Goal: Task Accomplishment & Management: Use online tool/utility

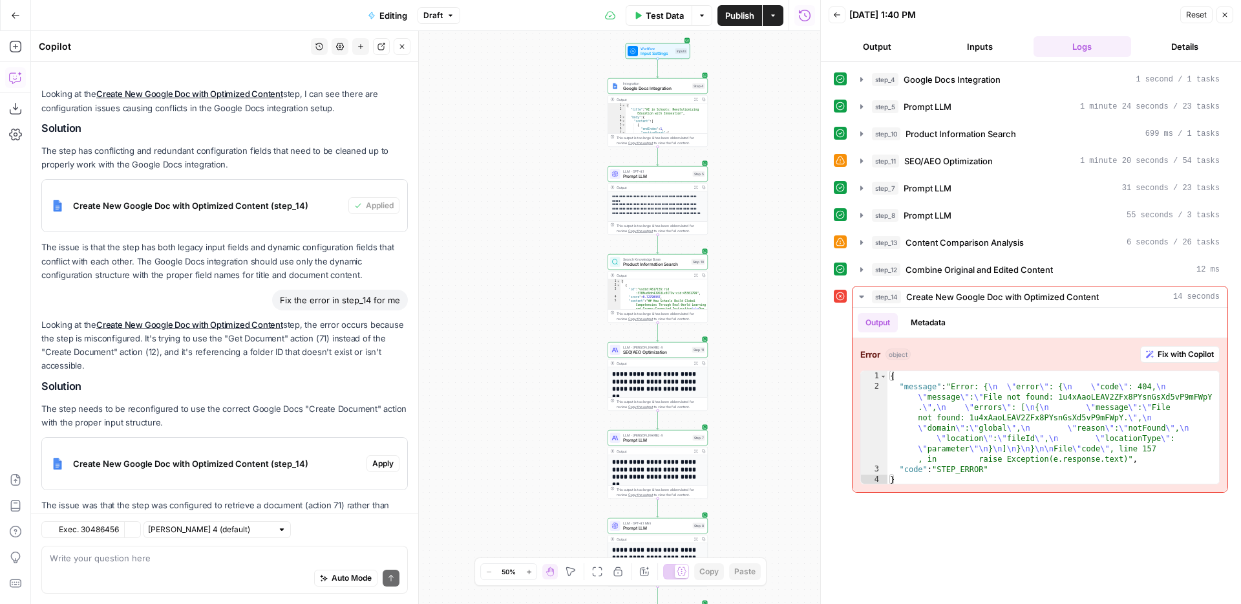
scroll to position [158, 0]
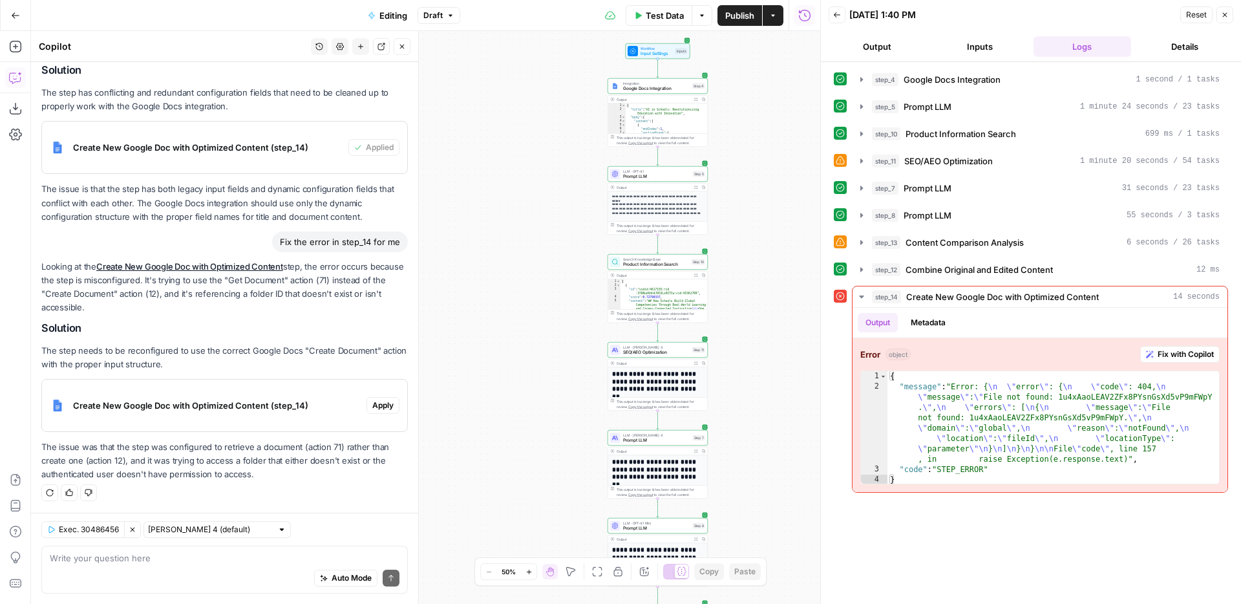
click at [279, 362] on p "The step needs to be reconfigured to use the correct Google Docs "Create Docume…" at bounding box center [224, 357] width 366 height 27
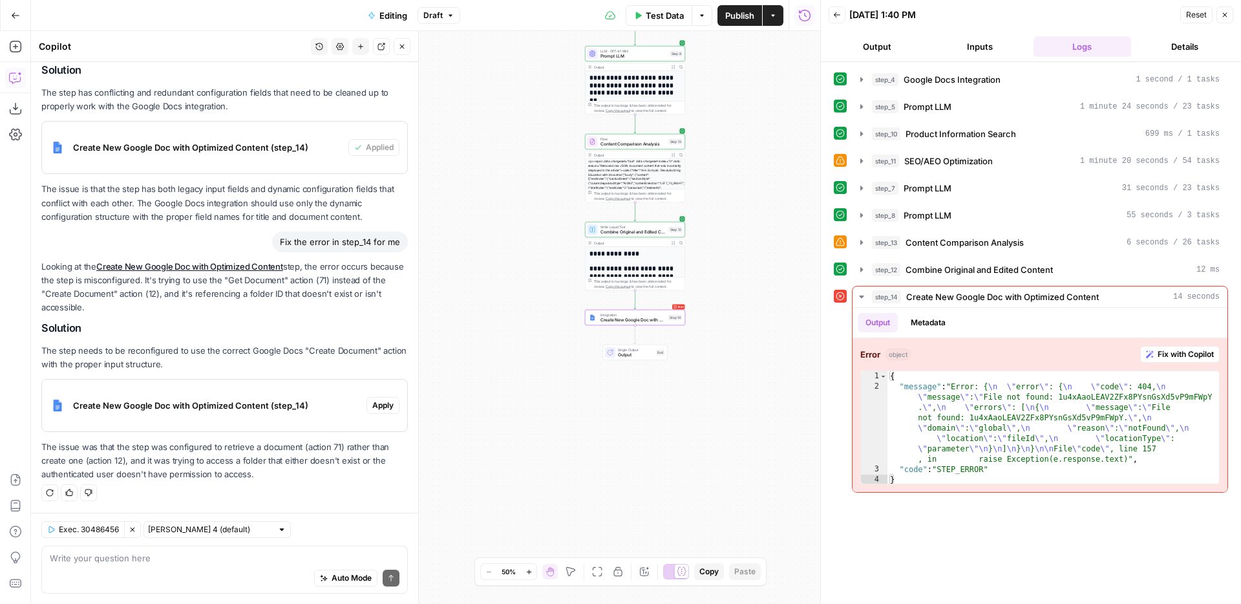
click at [260, 384] on div "Create New Google Doc with Optimized Content (step_14)" at bounding box center [204, 405] width 324 height 52
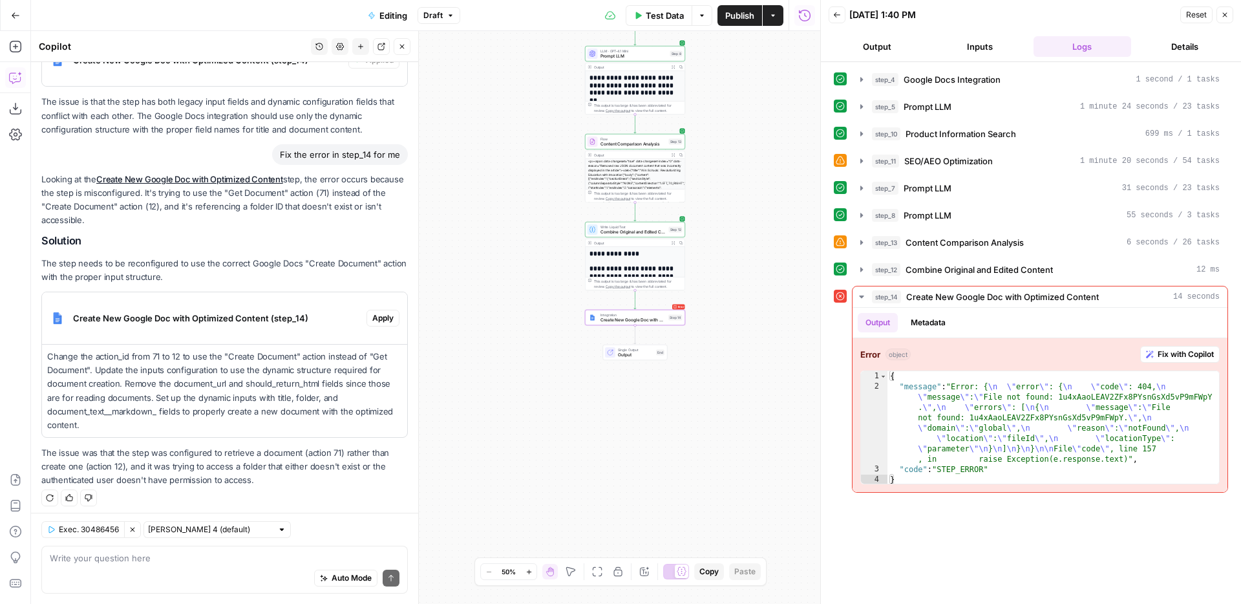
scroll to position [250, 0]
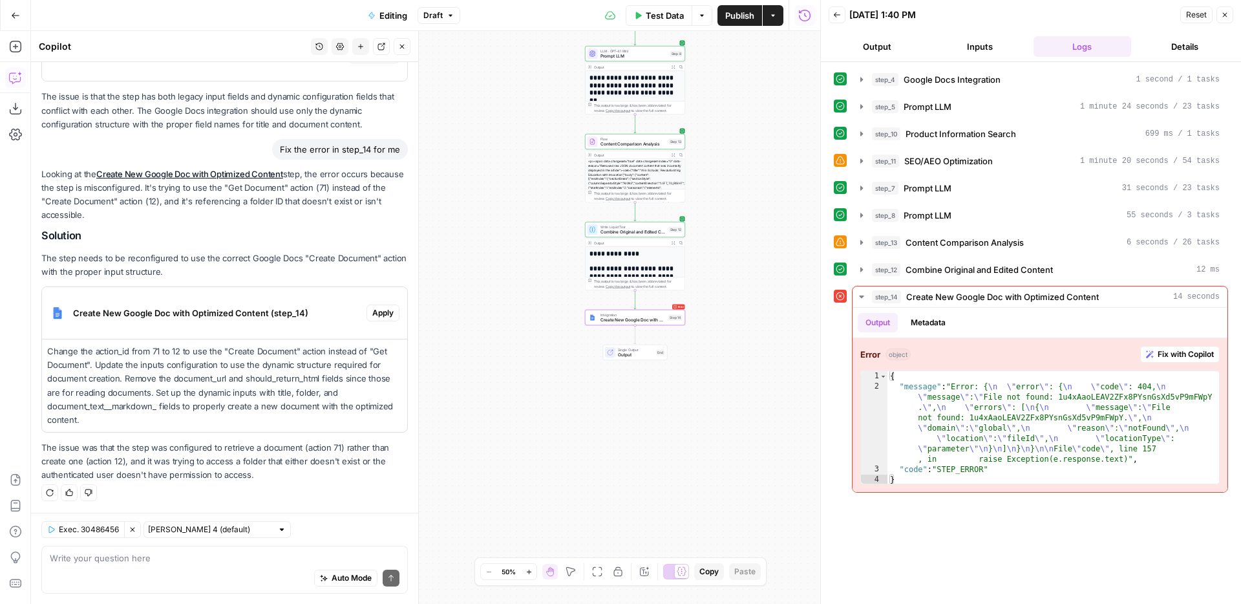
click at [380, 313] on span "Apply" at bounding box center [382, 313] width 21 height 12
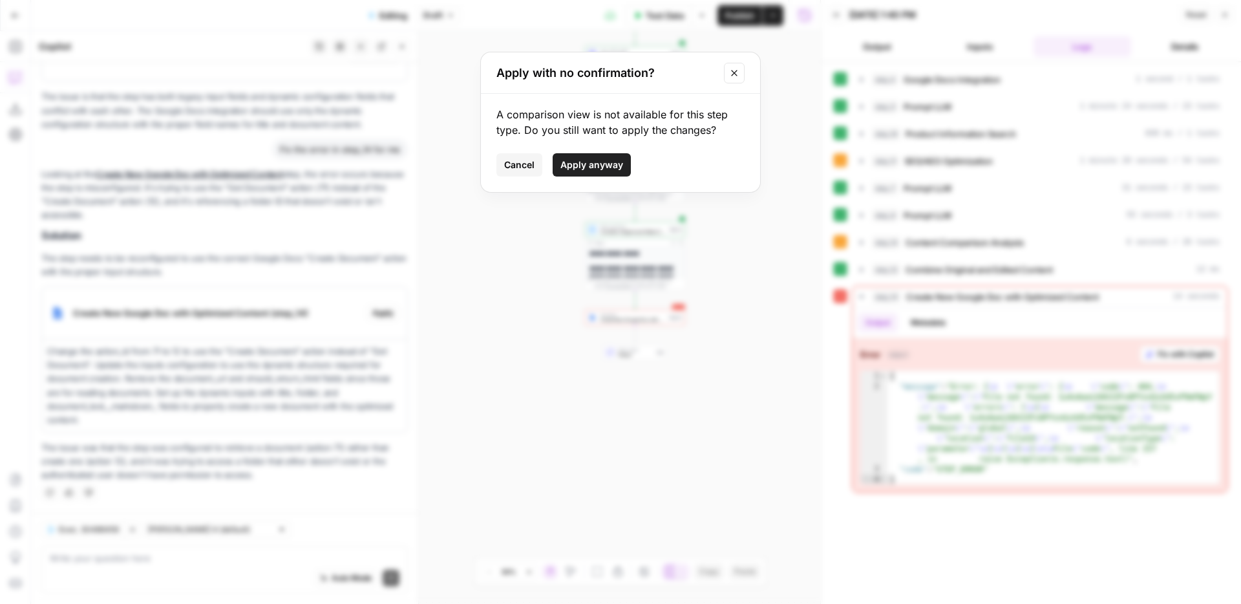
click at [582, 160] on span "Apply anyway" at bounding box center [591, 164] width 63 height 13
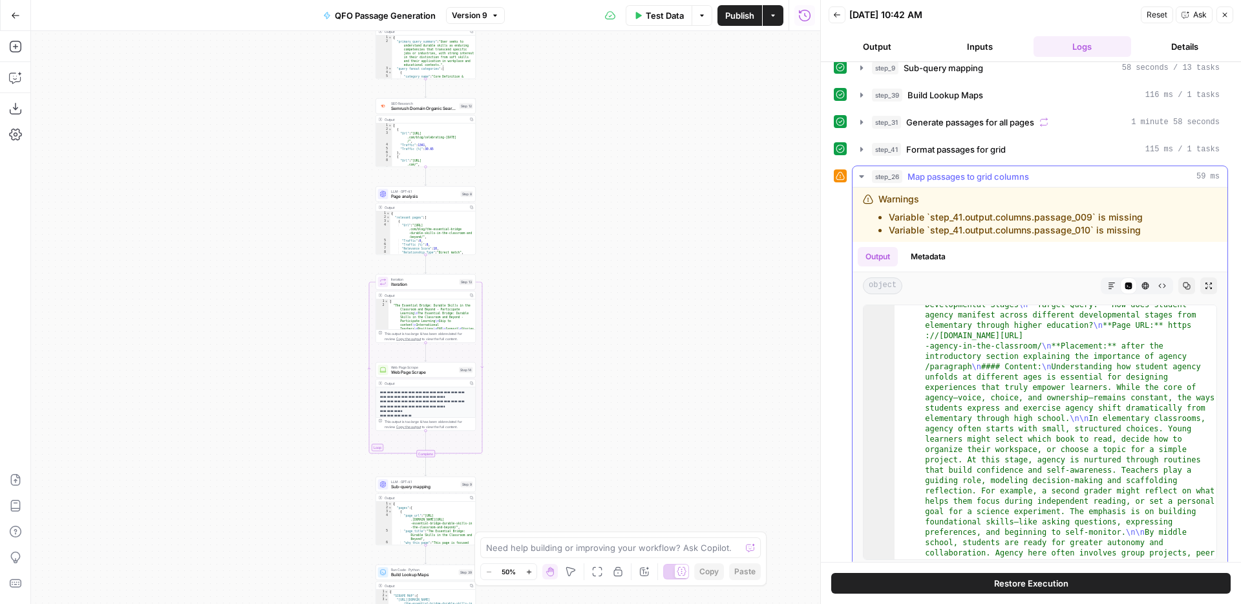
scroll to position [28, 0]
click at [1108, 286] on icon "button" at bounding box center [1112, 286] width 8 height 8
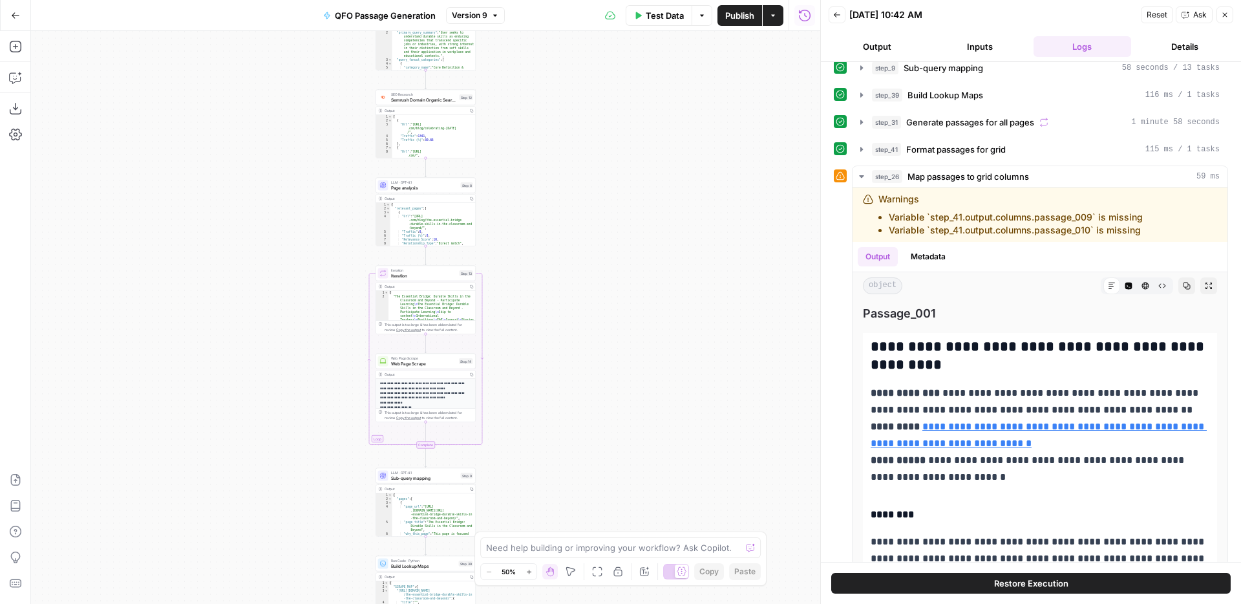
click at [837, 18] on icon "button" at bounding box center [837, 15] width 8 height 8
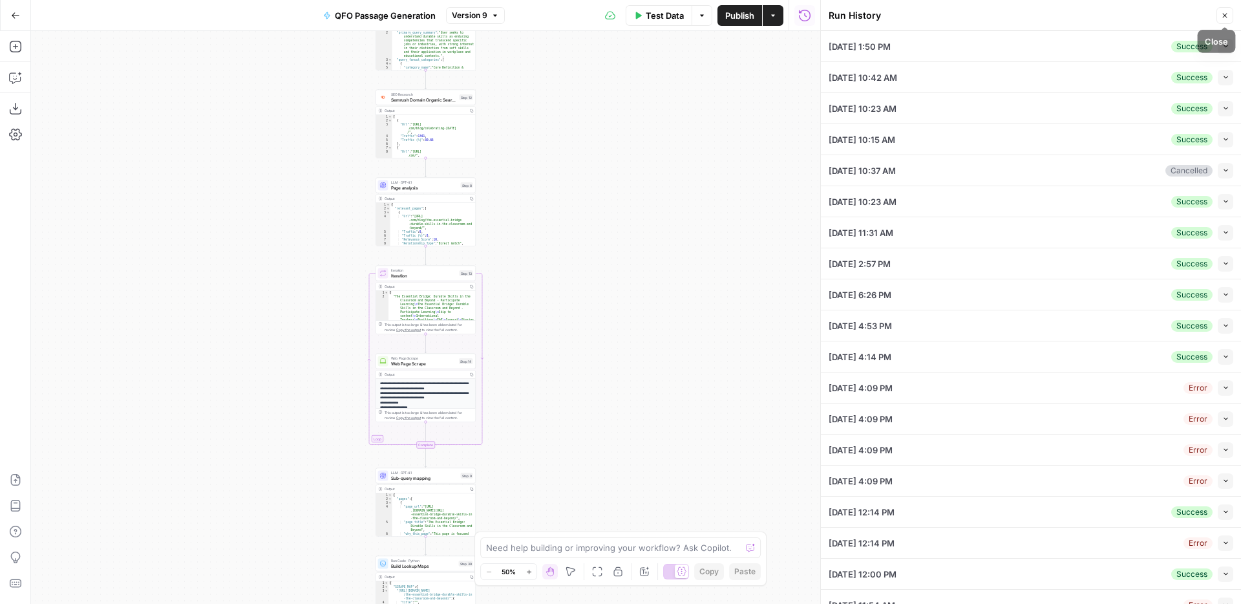
click at [1219, 14] on button "Close" at bounding box center [1224, 15] width 17 height 17
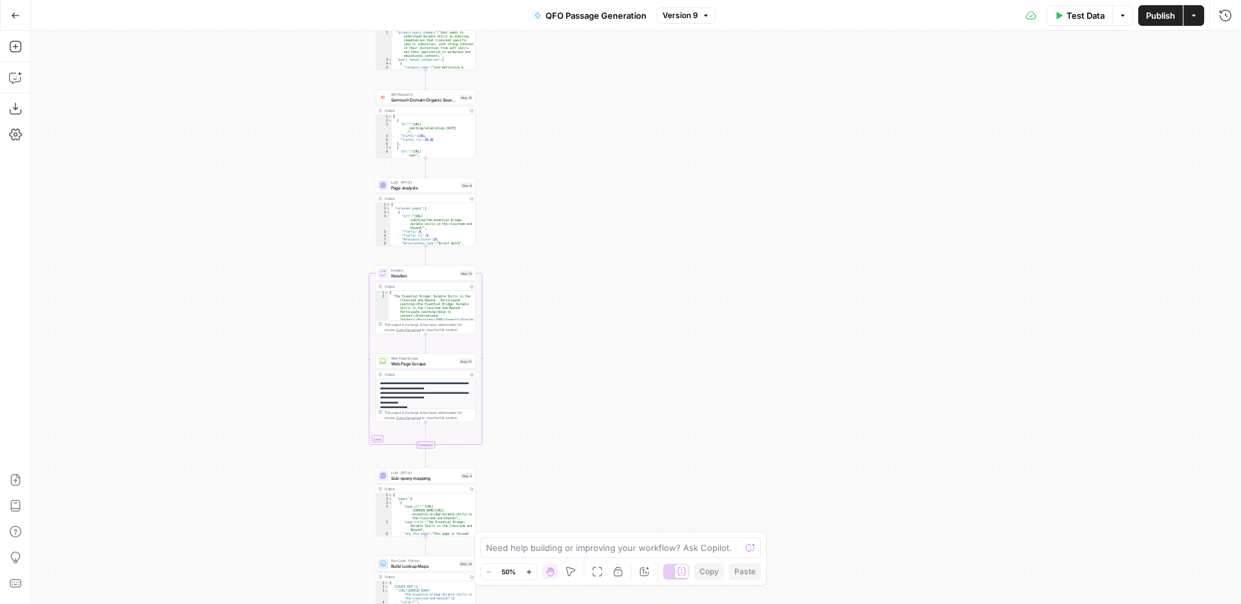
scroll to position [0, 0]
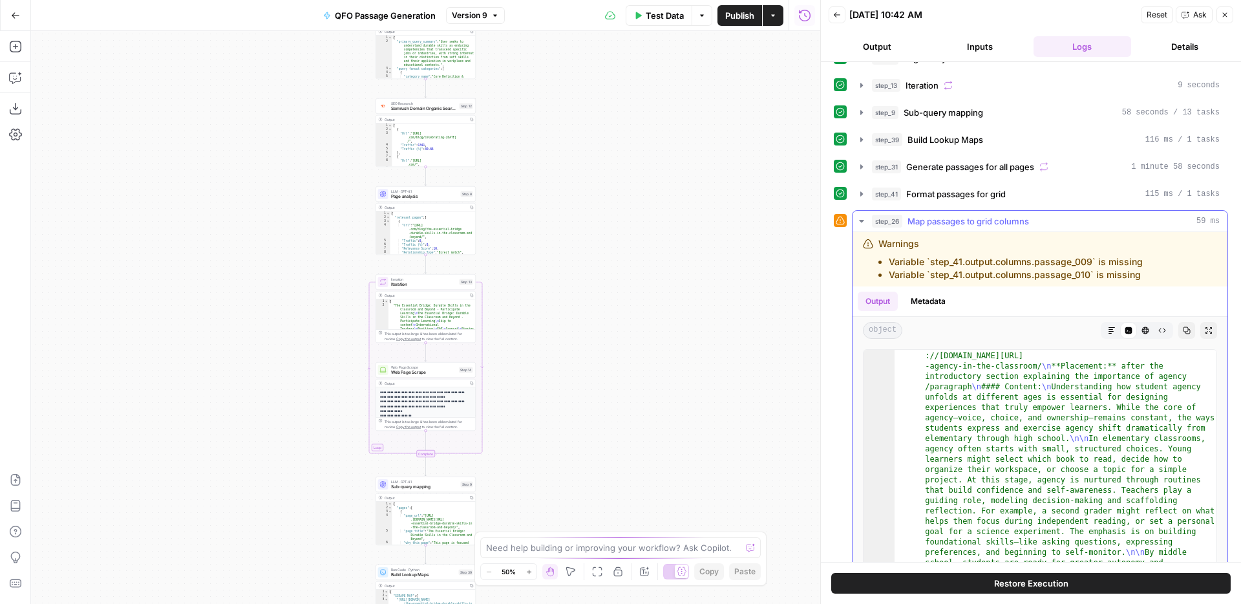
scroll to position [186, 0]
click at [1206, 326] on icon "button" at bounding box center [1209, 328] width 8 height 8
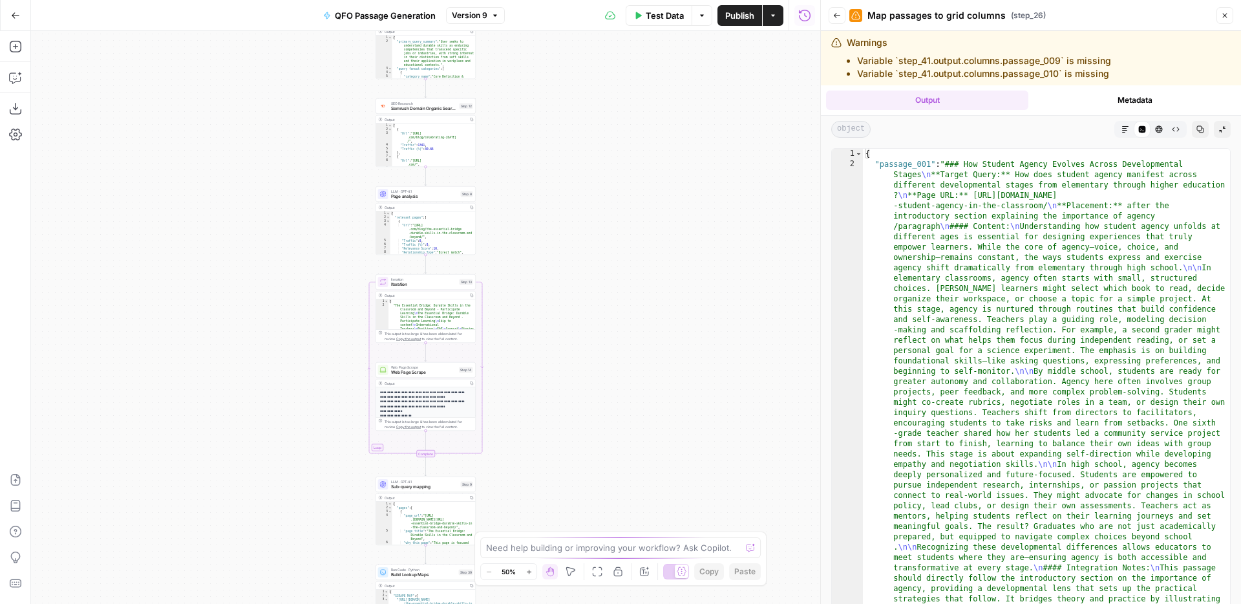
click at [1124, 132] on icon "button" at bounding box center [1125, 129] width 8 height 8
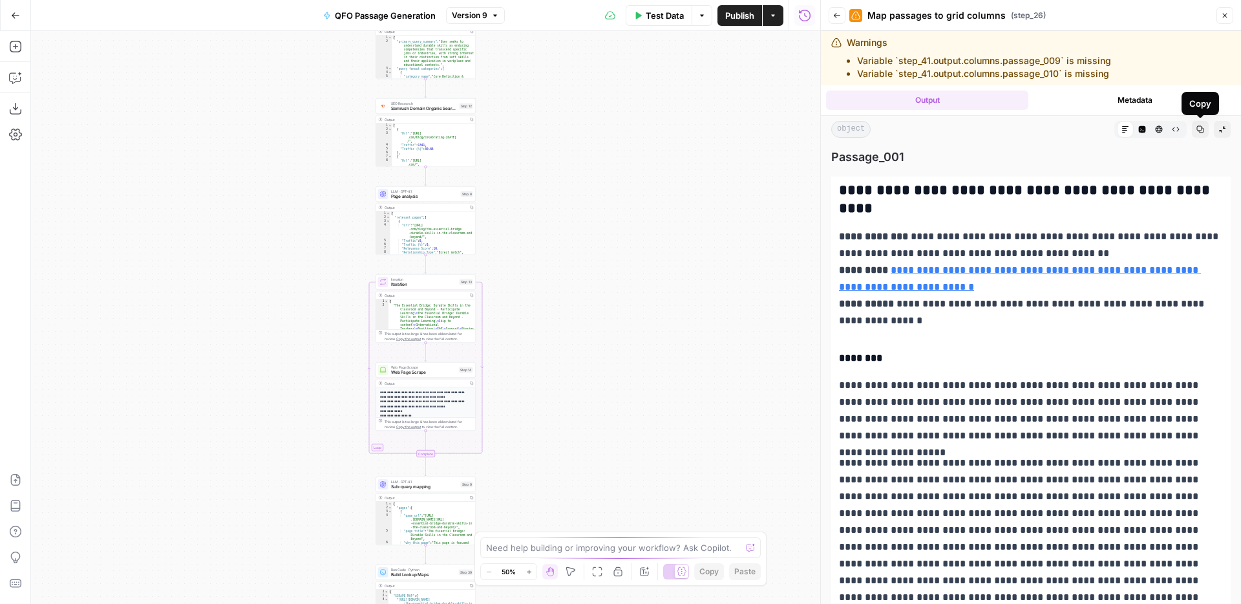
click at [1202, 127] on icon "button" at bounding box center [1200, 129] width 8 height 8
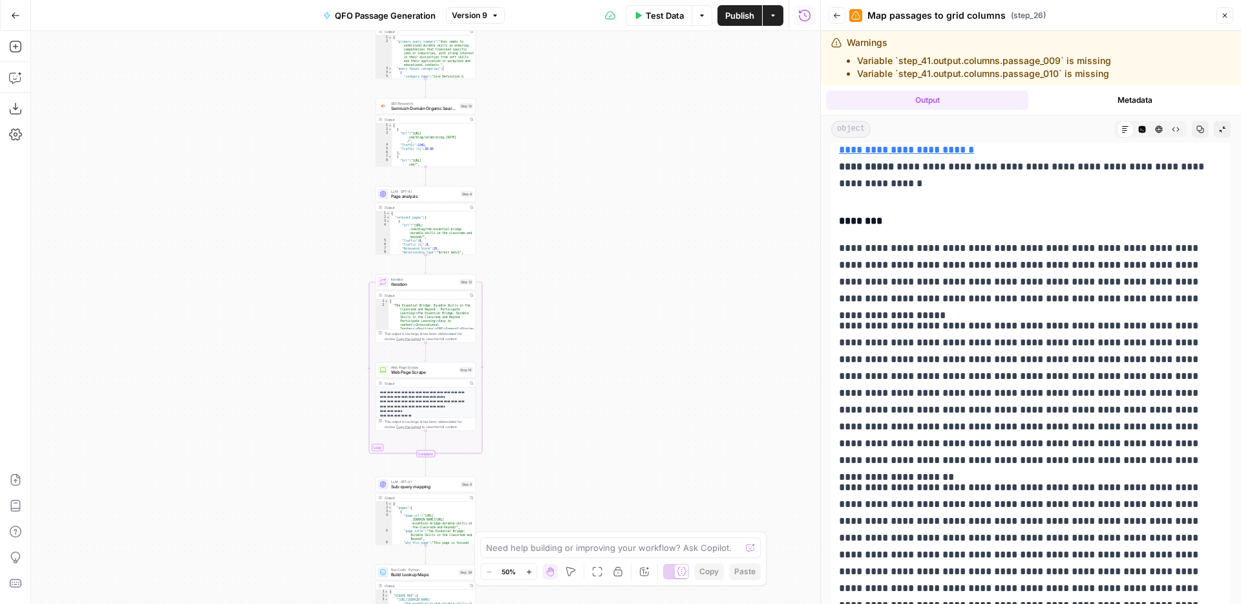
scroll to position [0, 0]
